Goal: Check status: Check status

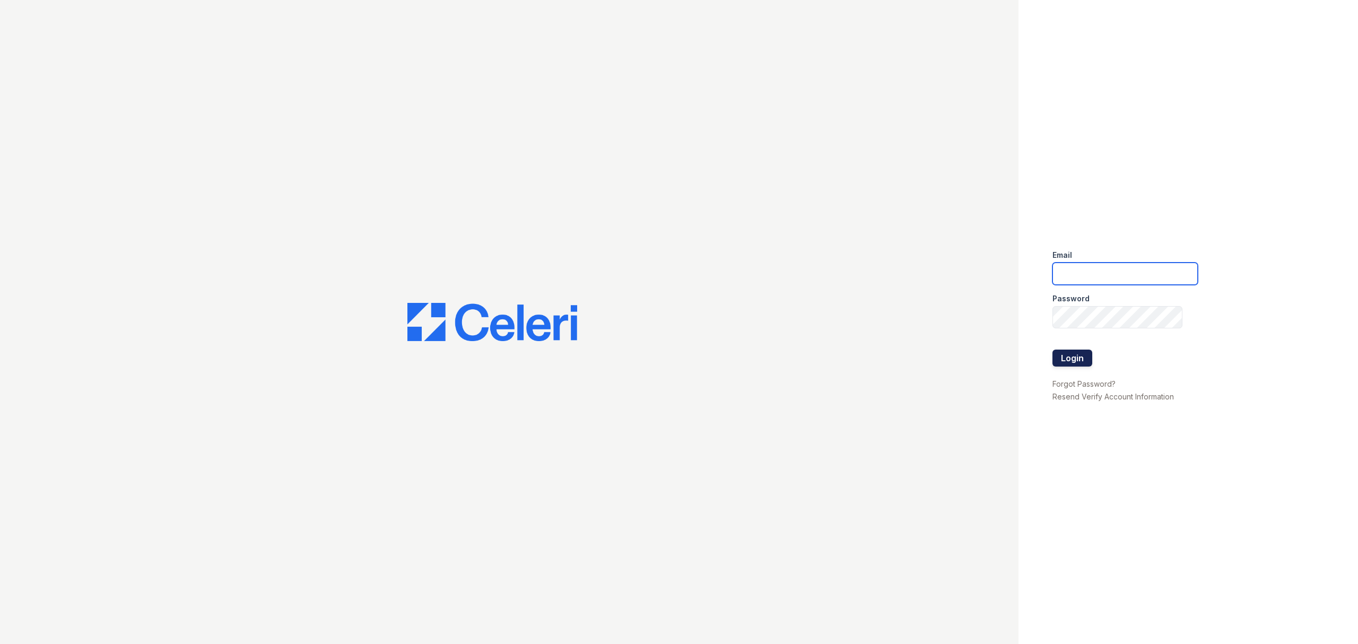
type input "ayates@trinity-pm.com"
click at [1067, 358] on button "Login" at bounding box center [1073, 358] width 40 height 17
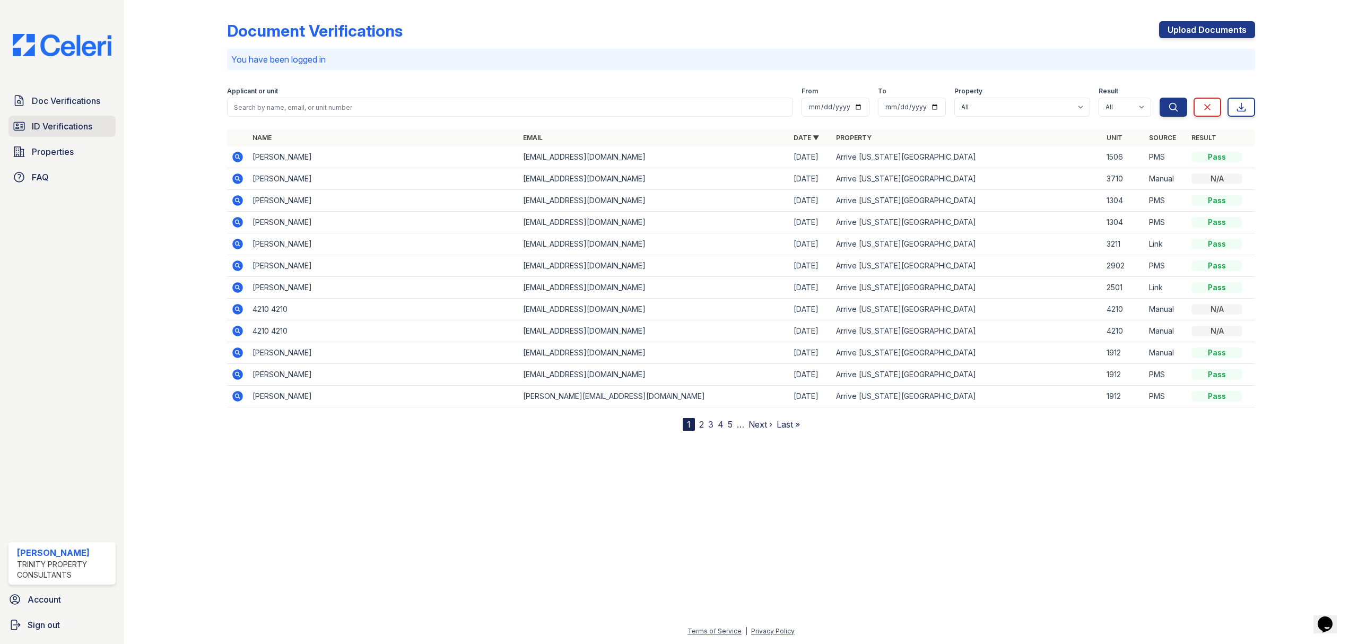
click at [54, 126] on span "ID Verifications" at bounding box center [62, 126] width 60 height 13
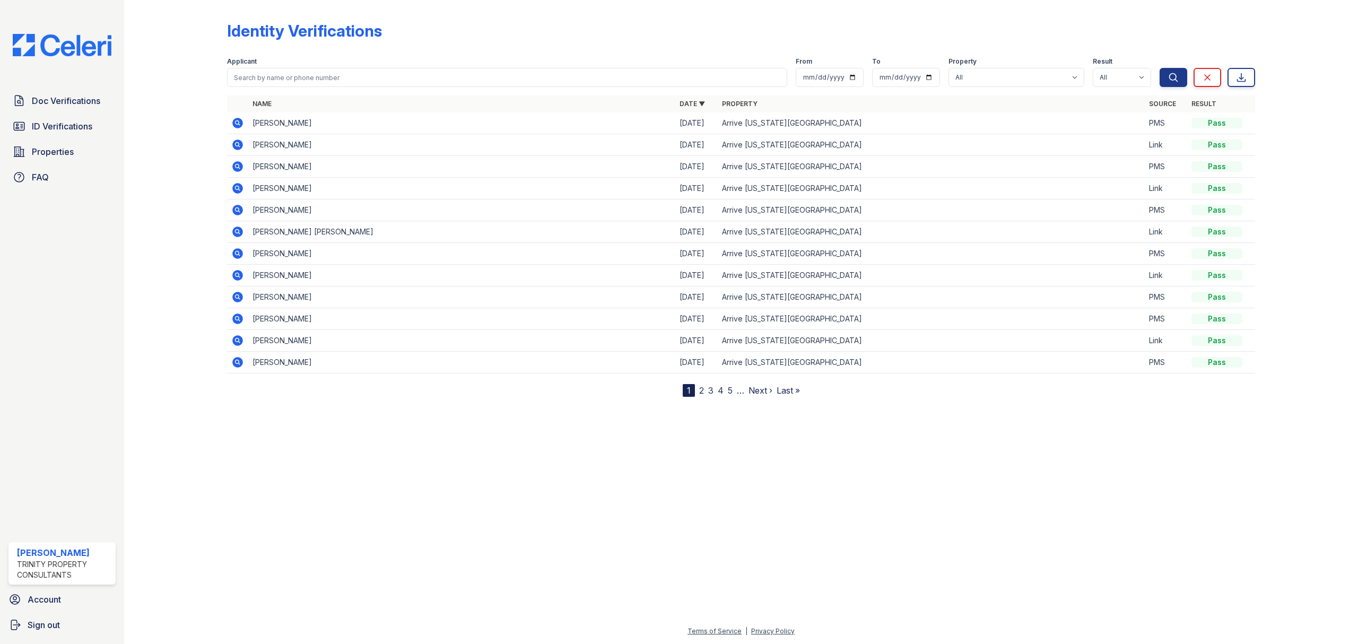
click at [238, 234] on icon at bounding box center [237, 232] width 11 height 11
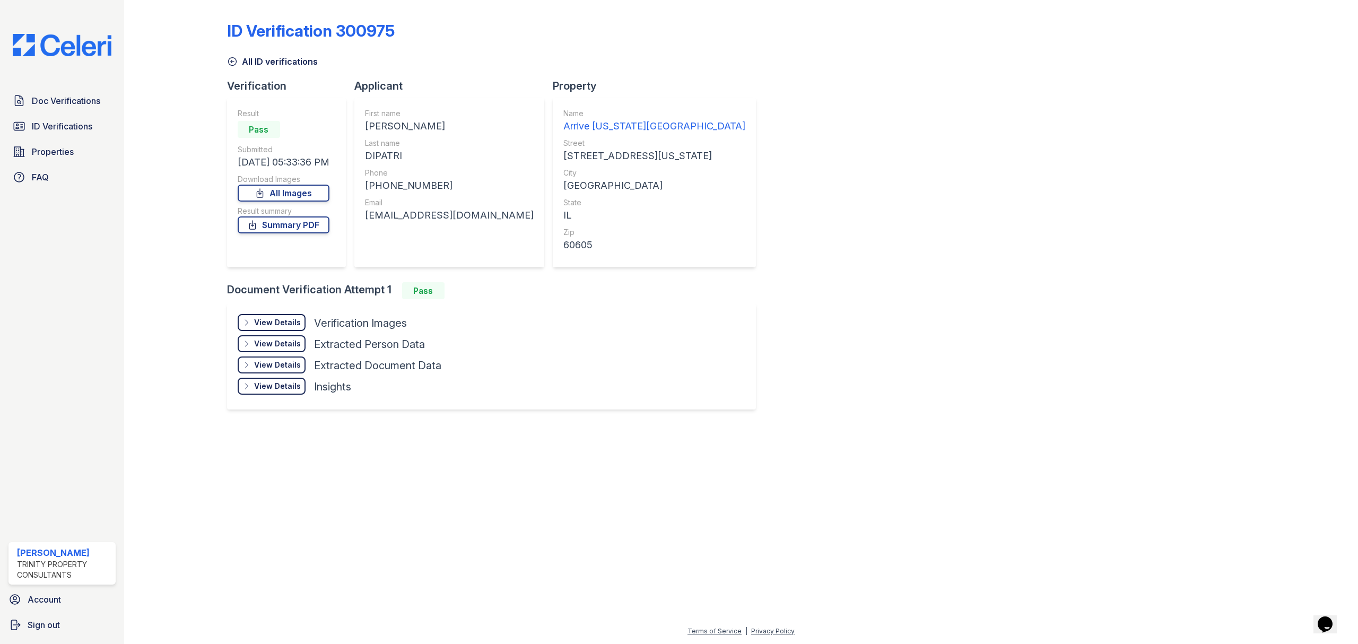
click at [279, 320] on div "View Details" at bounding box center [277, 322] width 47 height 11
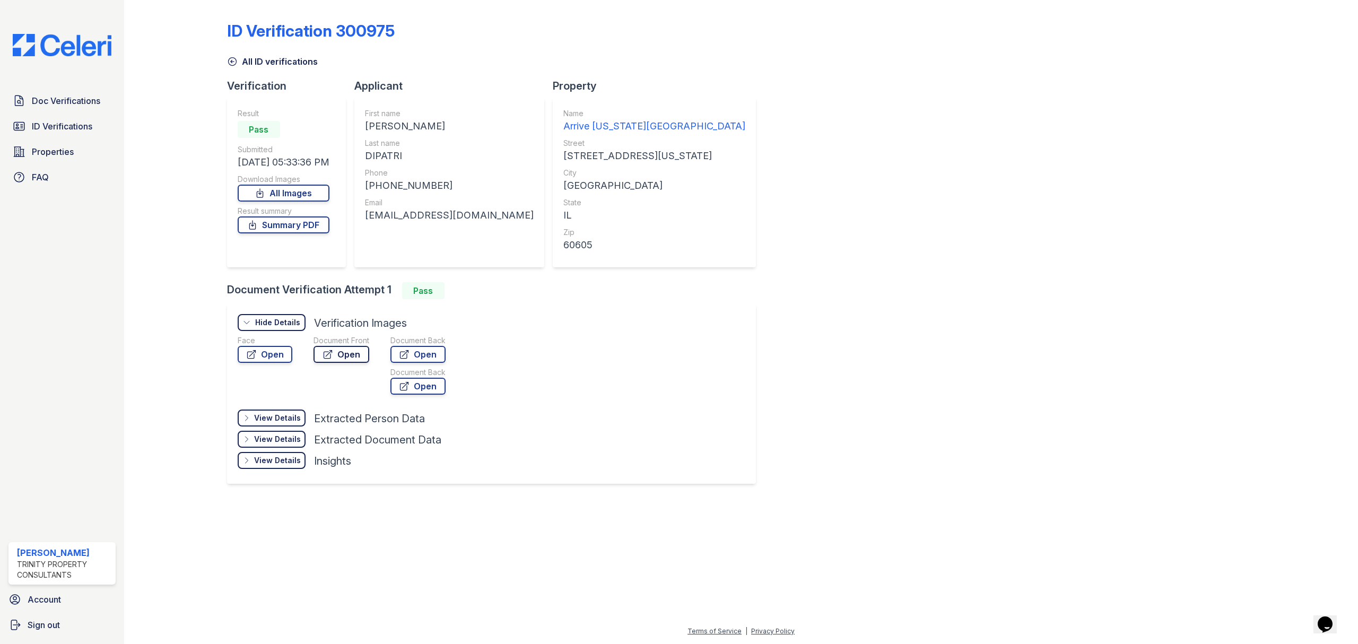
click at [357, 357] on link "Open" at bounding box center [342, 354] width 56 height 17
click at [45, 120] on span "ID Verifications" at bounding box center [62, 126] width 60 height 13
